Goal: Task Accomplishment & Management: Use online tool/utility

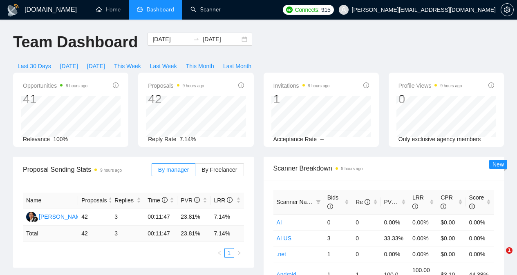
click at [213, 6] on link "Scanner" at bounding box center [205, 9] width 30 height 7
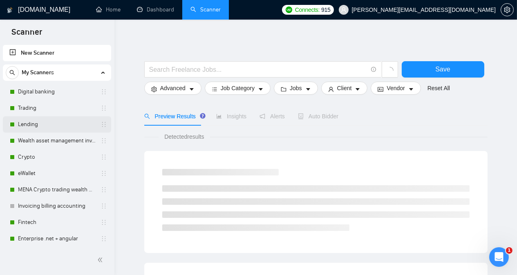
click at [60, 125] on link "Lending" at bounding box center [57, 124] width 78 height 16
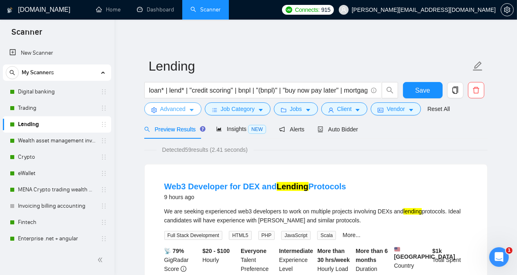
click at [162, 111] on span "Advanced" at bounding box center [172, 109] width 25 height 9
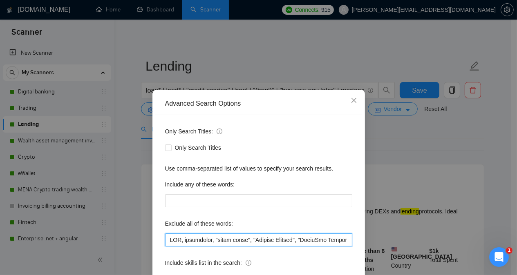
click at [168, 240] on input "text" at bounding box center [258, 240] width 187 height 13
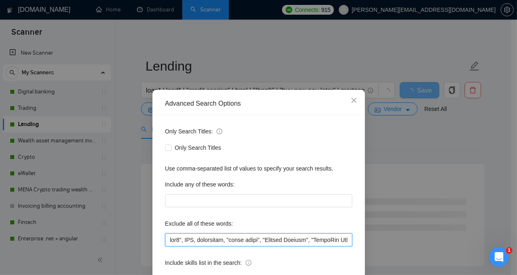
click at [169, 240] on input "text" at bounding box center [258, 240] width 187 height 13
type input ""web3", dex, EIP, salesforce, "sales force", "Product Manager", "WhatsApp Chatb…"
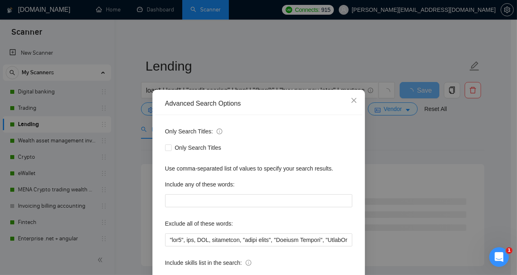
scroll to position [64, 0]
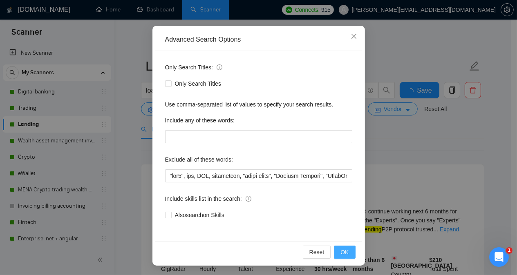
click at [344, 254] on span "OK" at bounding box center [344, 252] width 8 height 9
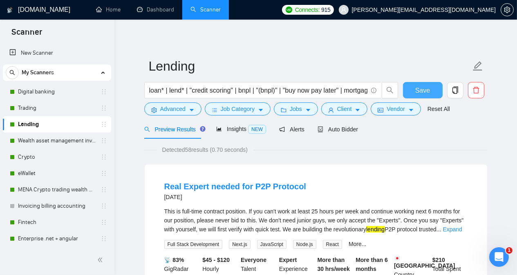
click at [424, 91] on span "Save" at bounding box center [422, 90] width 15 height 10
